Goal: Task Accomplishment & Management: Manage account settings

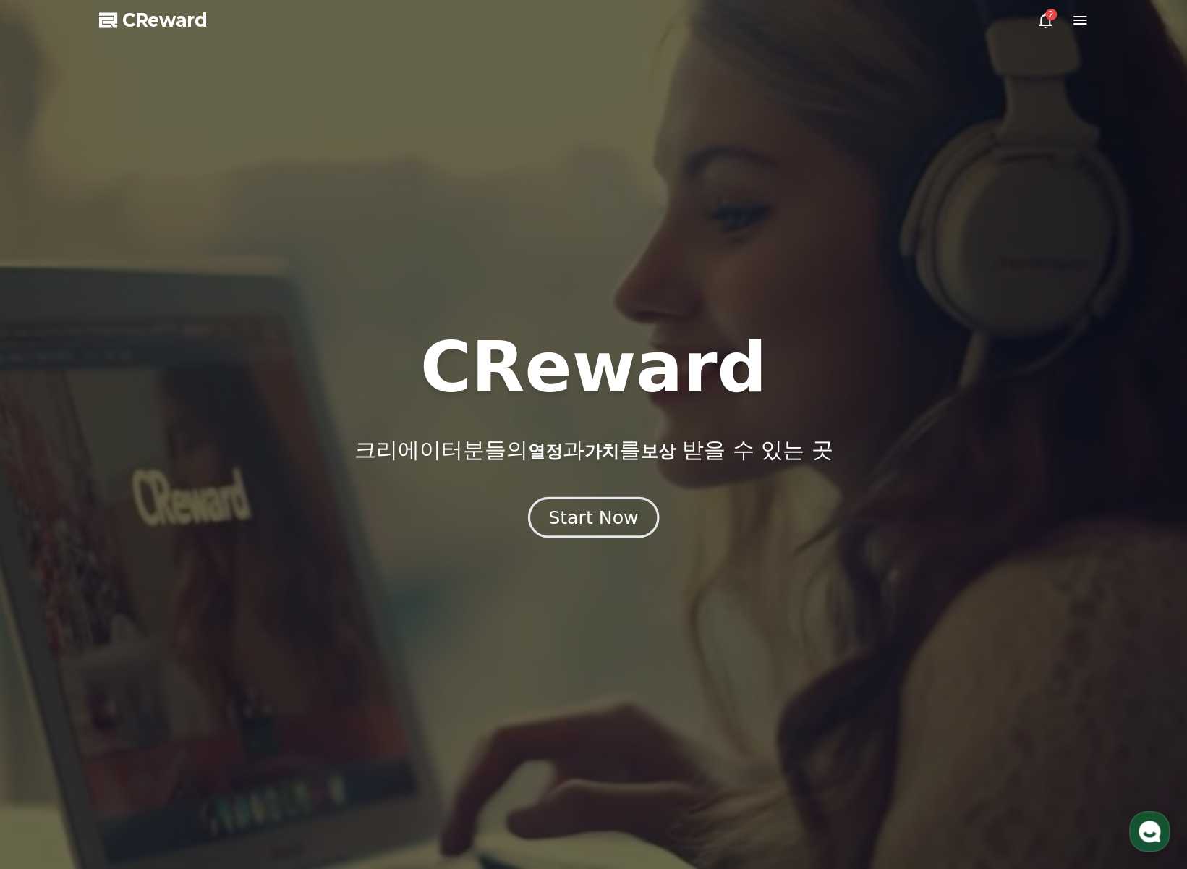
click at [614, 517] on div "Start Now" at bounding box center [593, 517] width 90 height 25
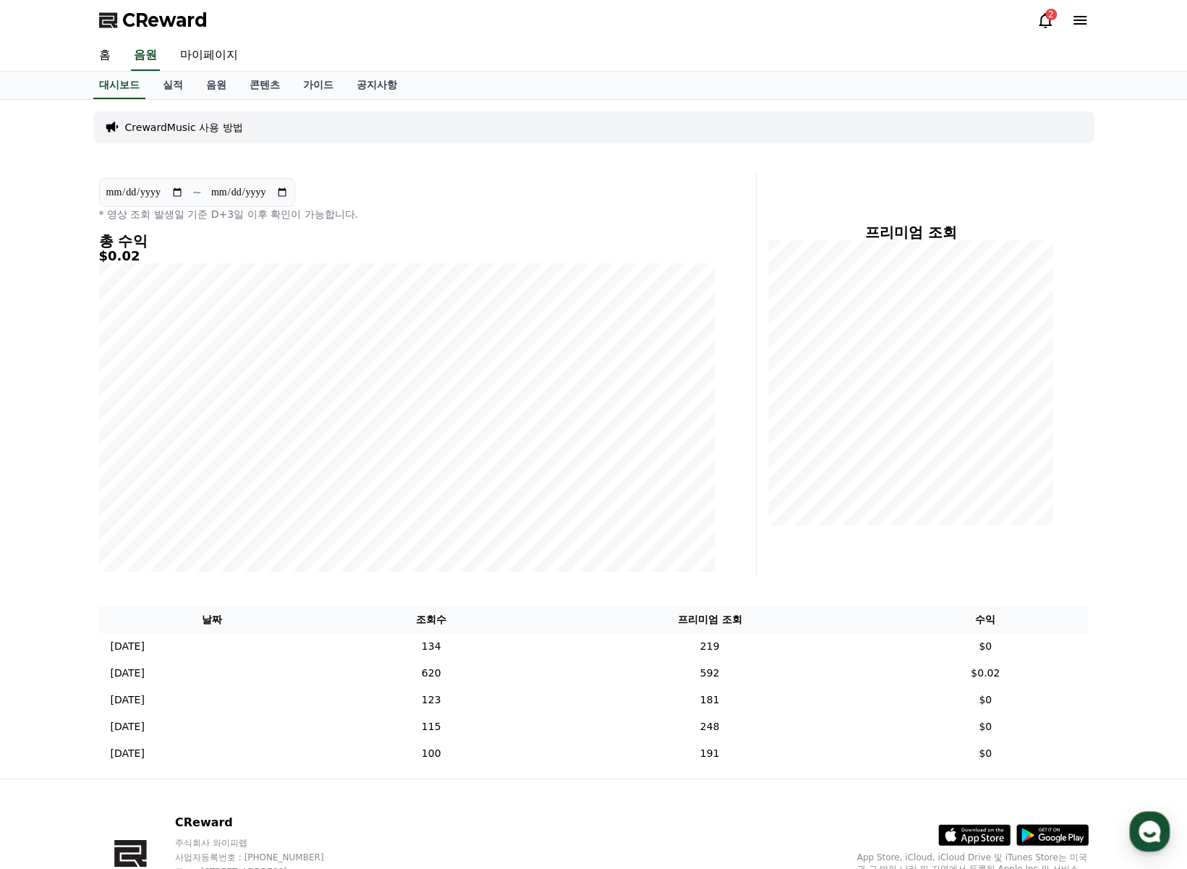
drag, startPoint x: 1160, startPoint y: 0, endPoint x: 784, endPoint y: 48, distance: 379.2
click at [769, 50] on div "홈 음원 마이페이지" at bounding box center [594, 55] width 1012 height 30
click at [1057, 21] on div "2" at bounding box center [1062, 20] width 52 height 17
click at [1048, 20] on div "2" at bounding box center [1051, 15] width 12 height 12
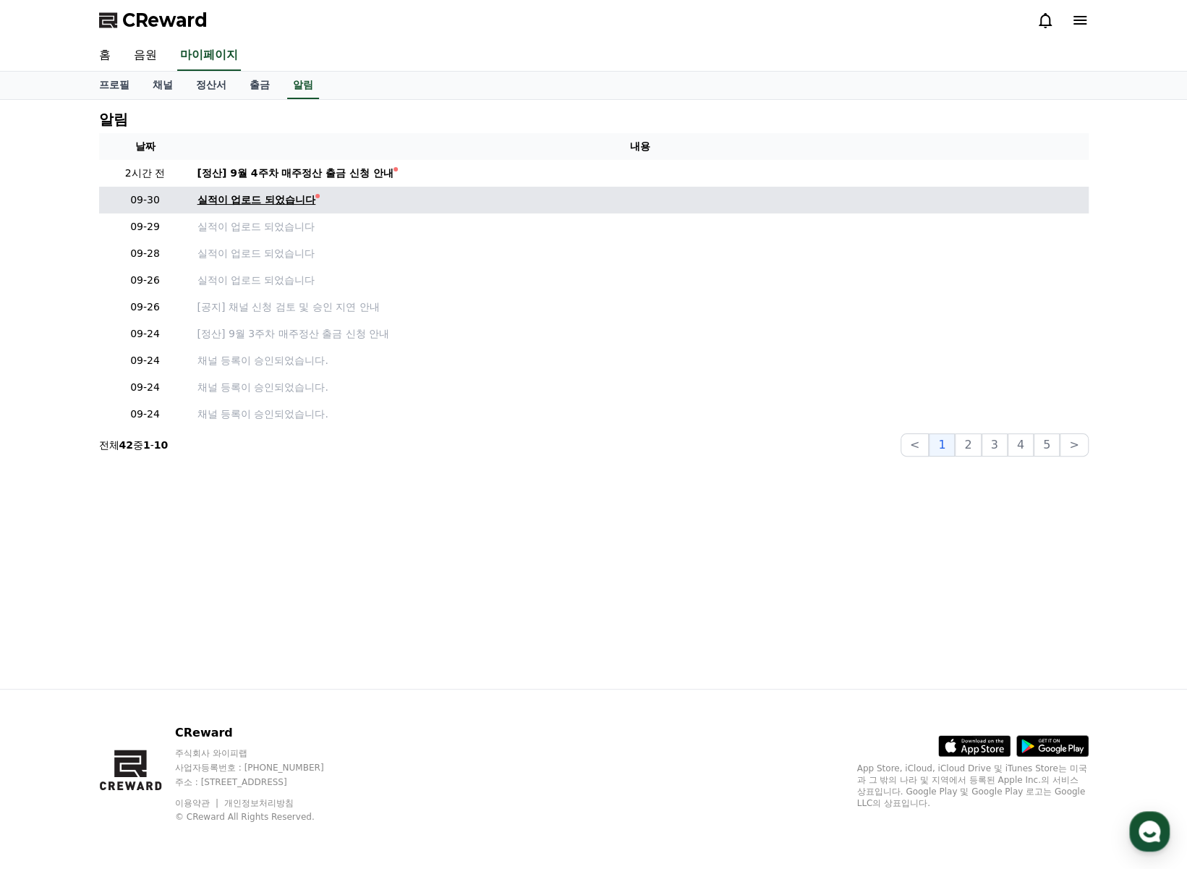
click at [301, 197] on div "실적이 업로드 되었습니다" at bounding box center [256, 199] width 119 height 15
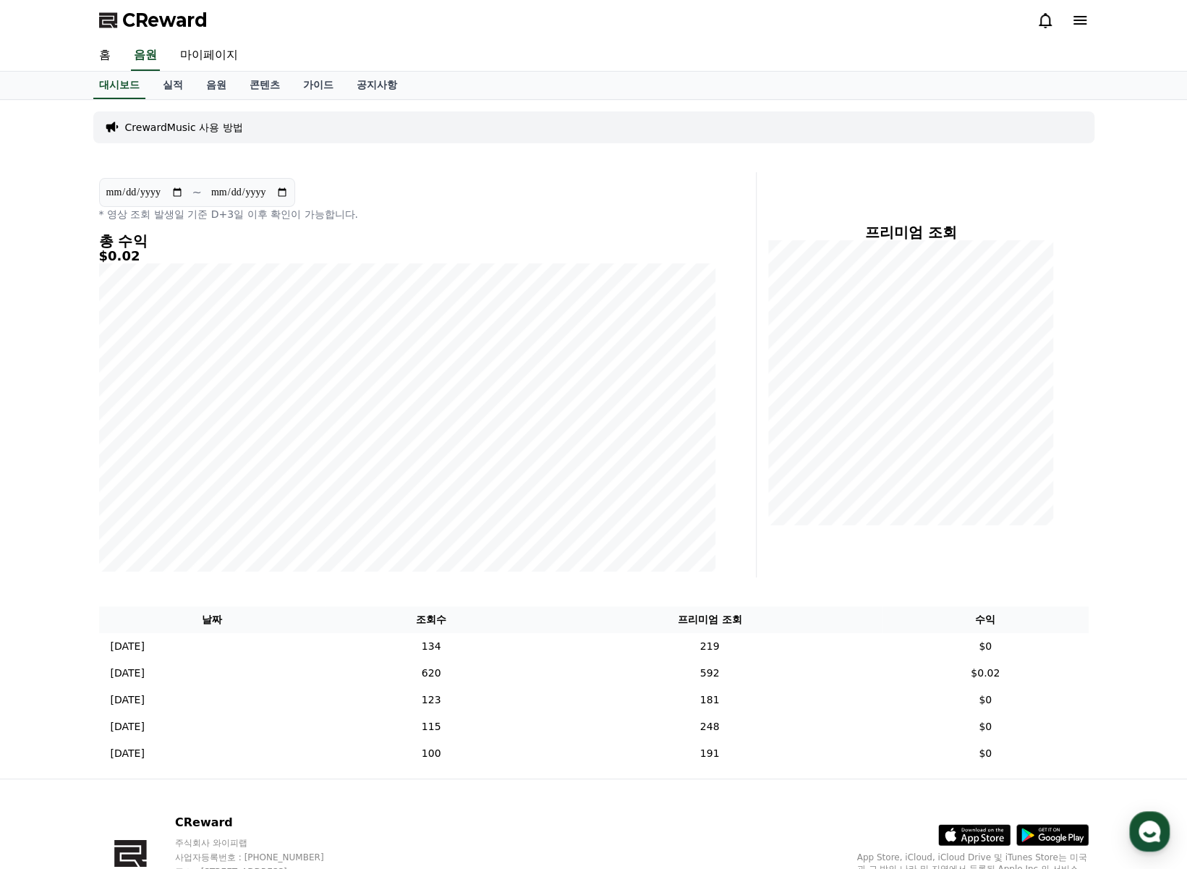
click at [1050, 21] on icon at bounding box center [1044, 20] width 17 height 17
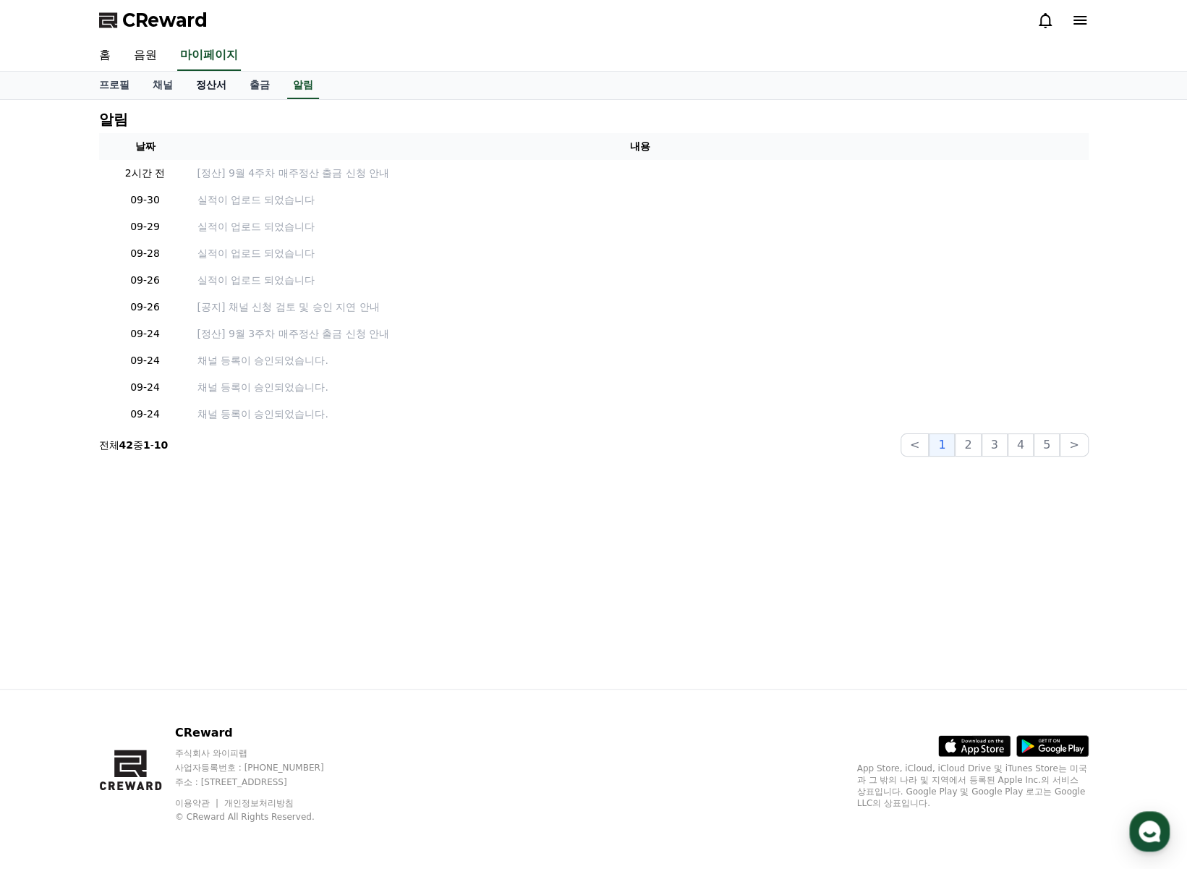
click at [210, 82] on link "정산서" at bounding box center [211, 85] width 54 height 27
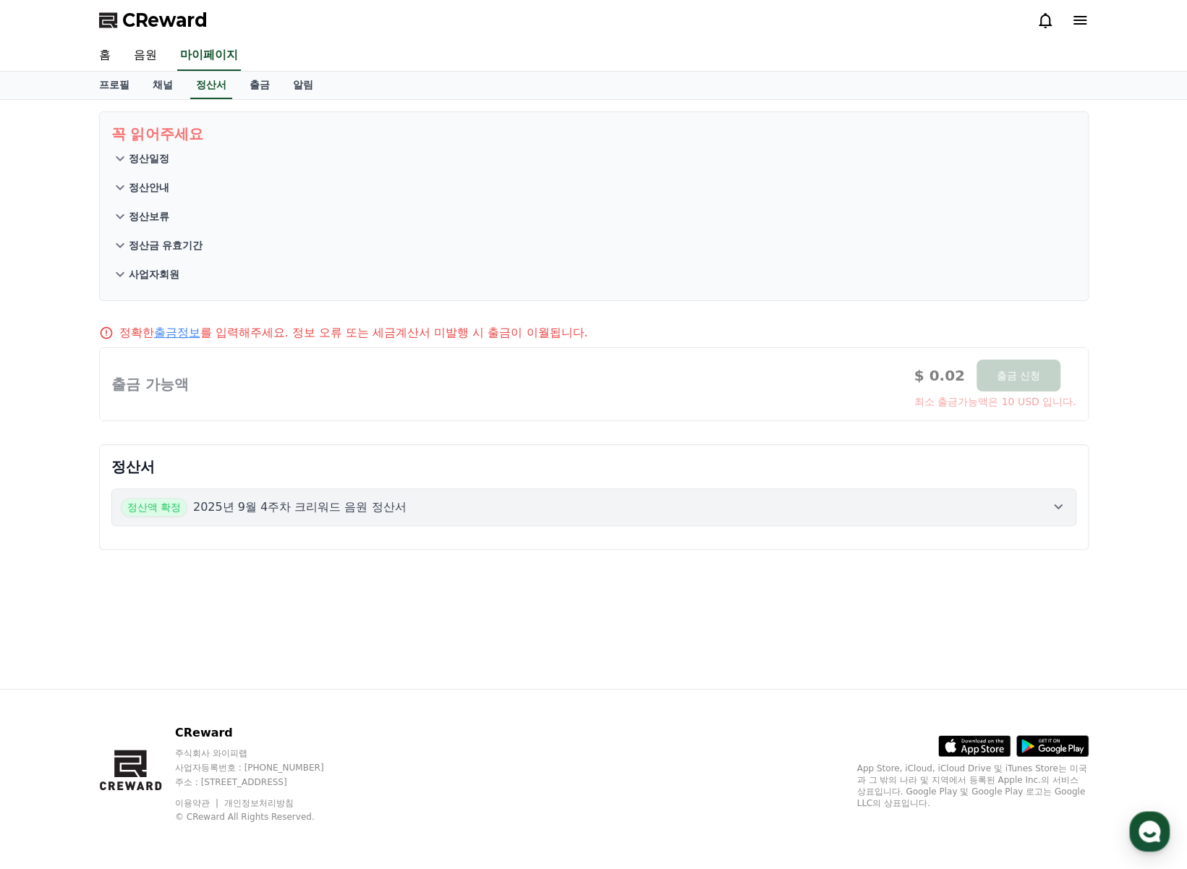
click at [175, 390] on div at bounding box center [594, 384] width 988 height 72
click at [185, 333] on link "출금정보" at bounding box center [177, 332] width 46 height 14
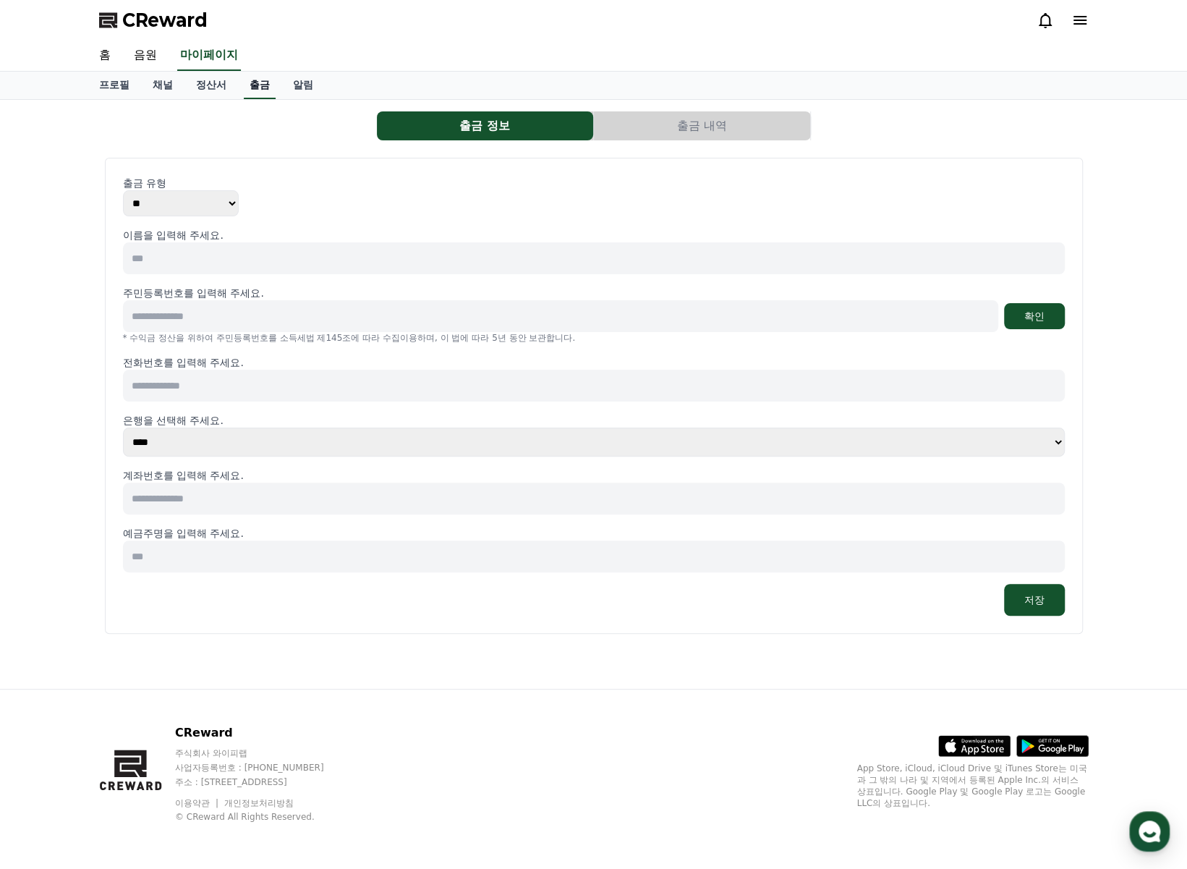
click at [250, 88] on link "출금" at bounding box center [260, 85] width 32 height 27
click at [194, 86] on link "정산서" at bounding box center [211, 85] width 54 height 27
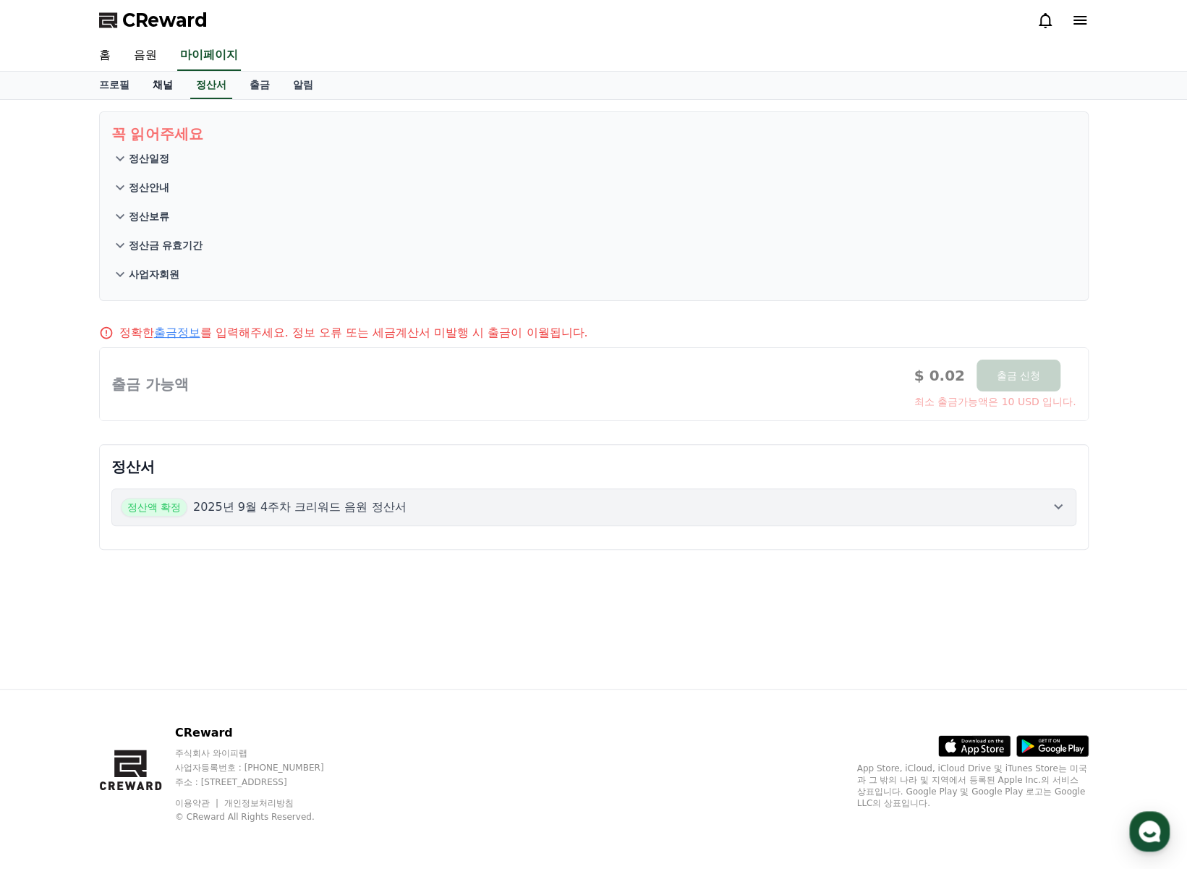
click at [166, 82] on link "채널" at bounding box center [162, 85] width 43 height 27
